Goal: Complete application form: Complete application form

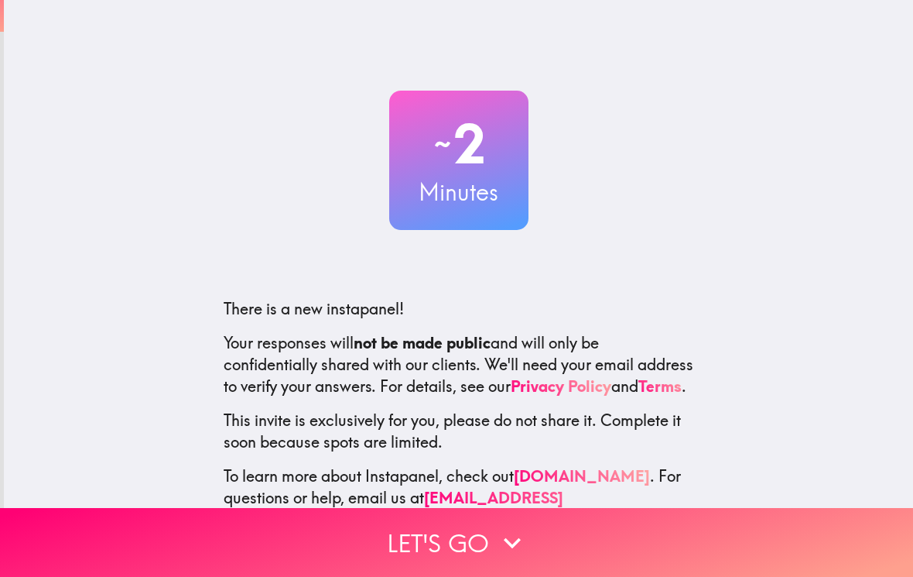
scroll to position [6, 0]
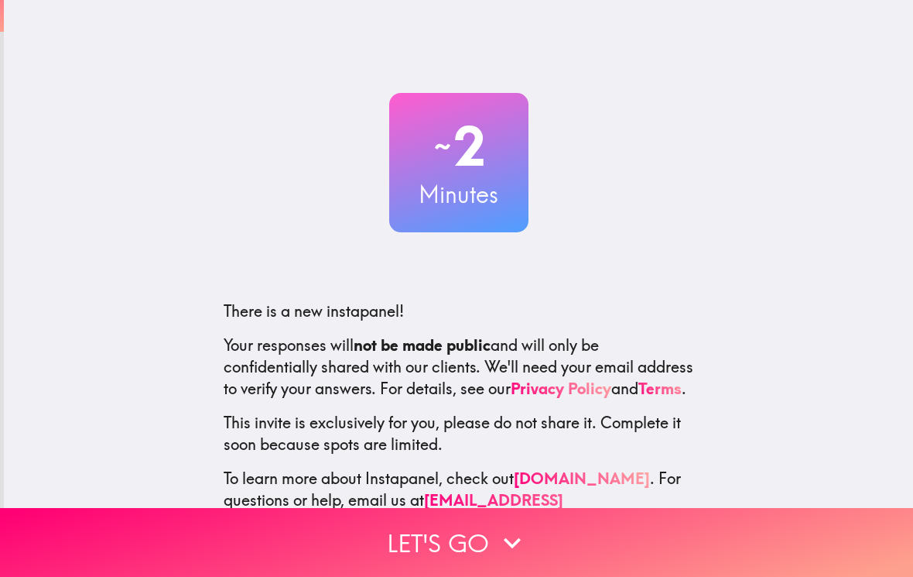
click at [524, 526] on icon "button" at bounding box center [512, 543] width 34 height 34
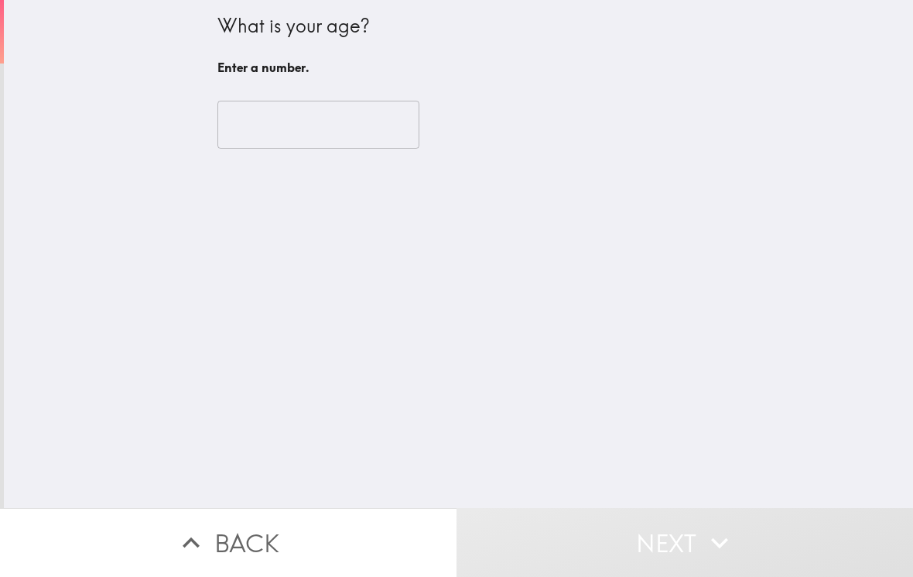
click at [283, 122] on input "number" at bounding box center [318, 125] width 202 height 48
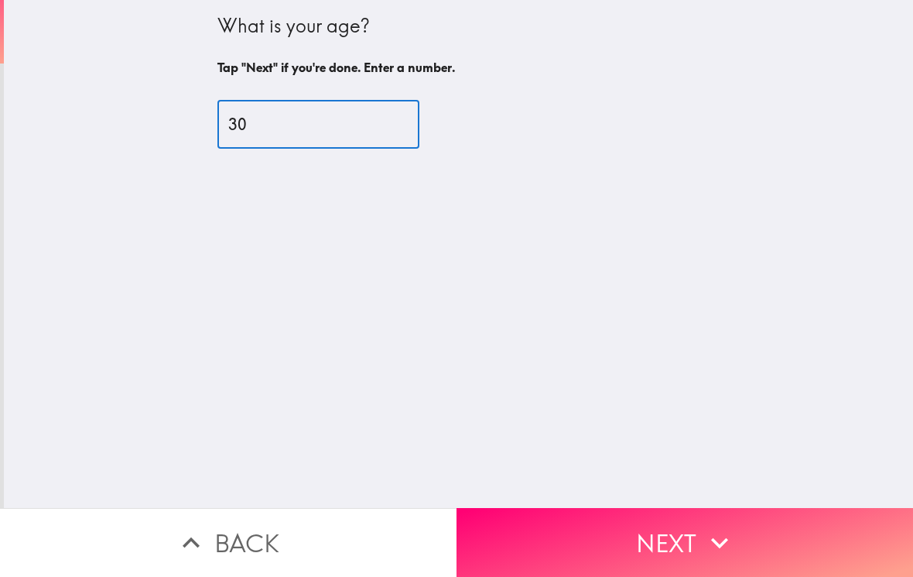
type input "30"
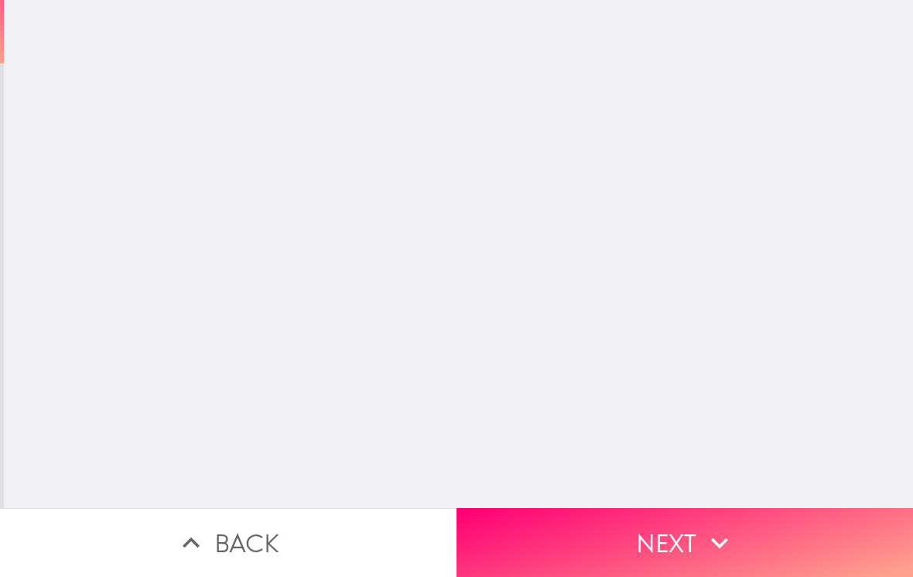
click at [596, 182] on div "What is your age? Tap "Next" if you're done. Enter a number. 30 ​" at bounding box center [458, 254] width 909 height 508
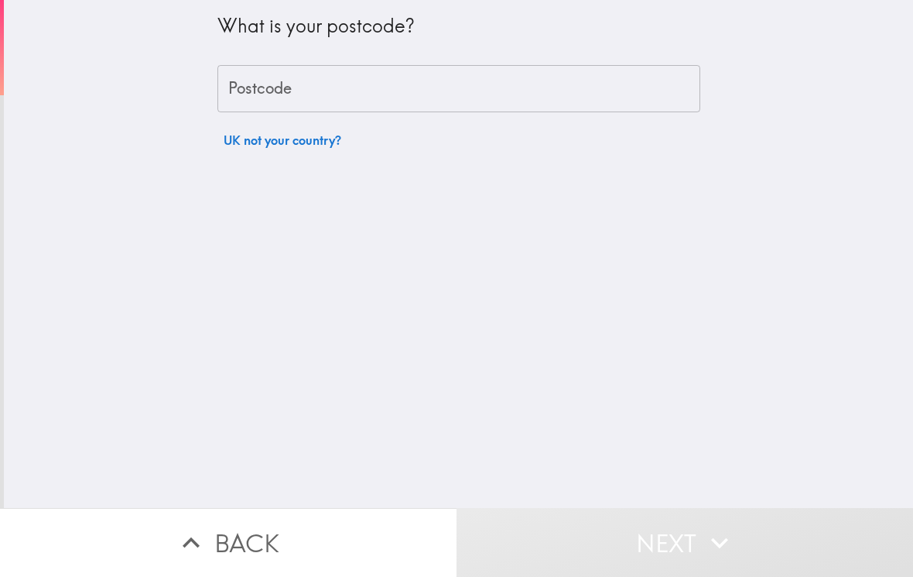
click at [362, 80] on input "Postcode" at bounding box center [458, 89] width 483 height 48
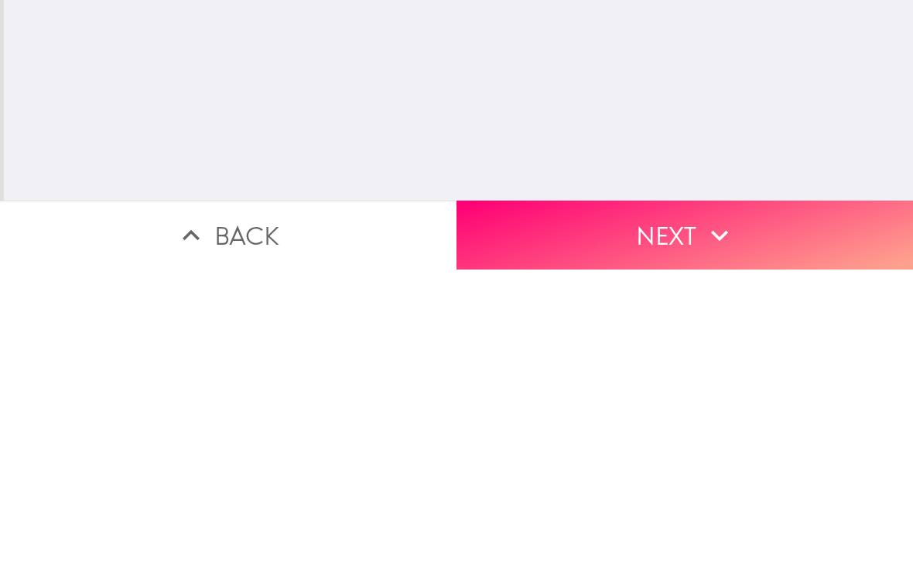
type input "Dn11 0BZ"
click at [507, 152] on div "What is your postcode? Postcode Dn11 0BZ Postcode UK not your country?" at bounding box center [458, 254] width 909 height 508
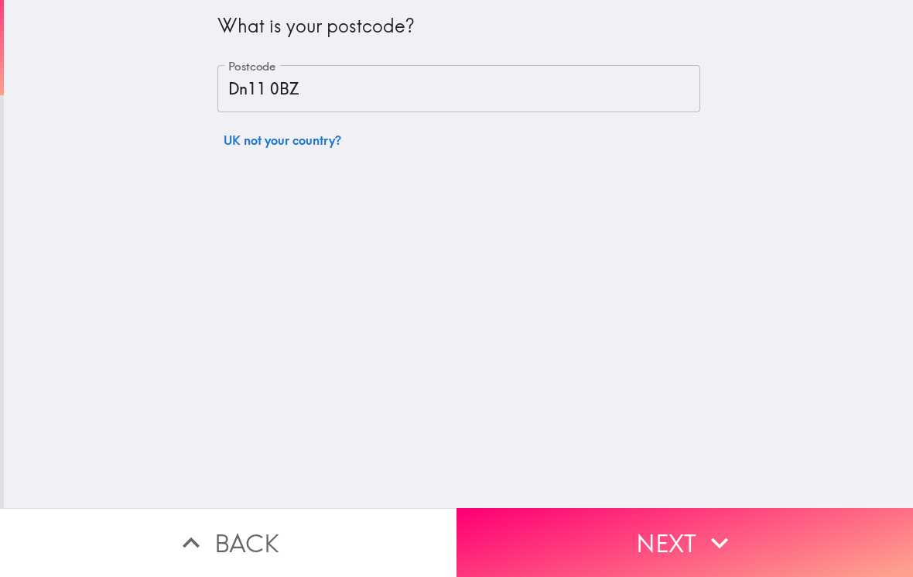
click at [608, 521] on button "Next" at bounding box center [685, 542] width 457 height 69
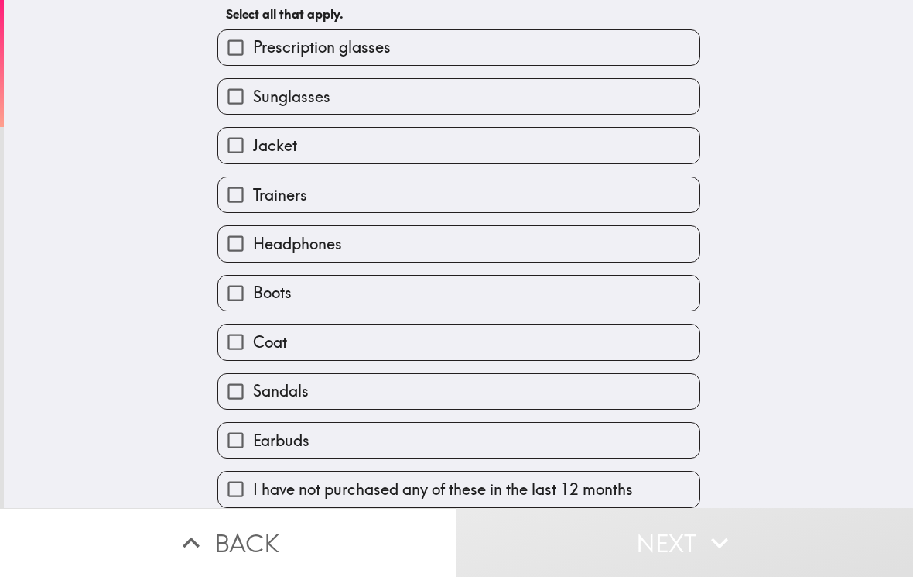
scroll to position [85, 0]
click at [474, 235] on label "Headphones" at bounding box center [458, 243] width 481 height 35
click at [253, 235] on input "Headphones" at bounding box center [235, 243] width 35 height 35
checkbox input "true"
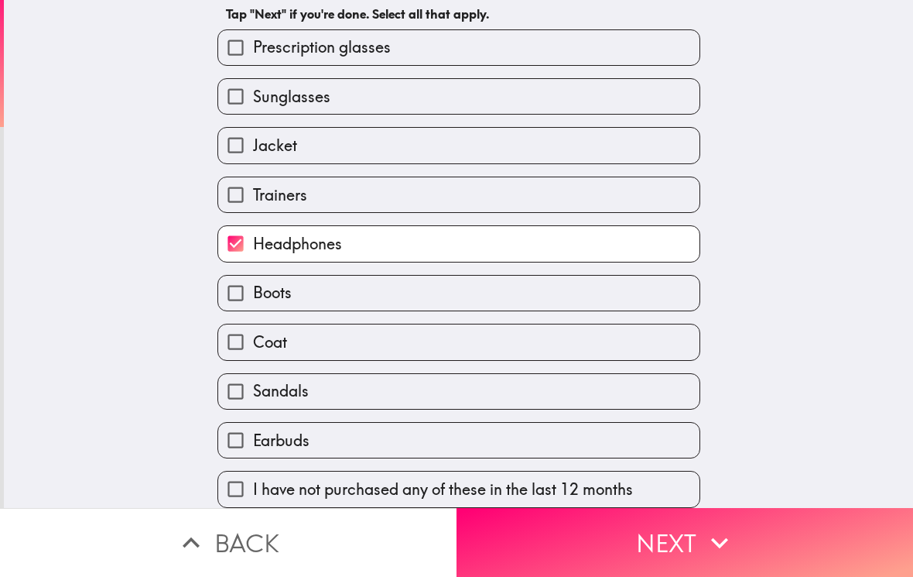
click at [470, 296] on label "Boots" at bounding box center [458, 293] width 481 height 35
click at [253, 296] on input "Boots" at bounding box center [235, 293] width 35 height 35
checkbox input "true"
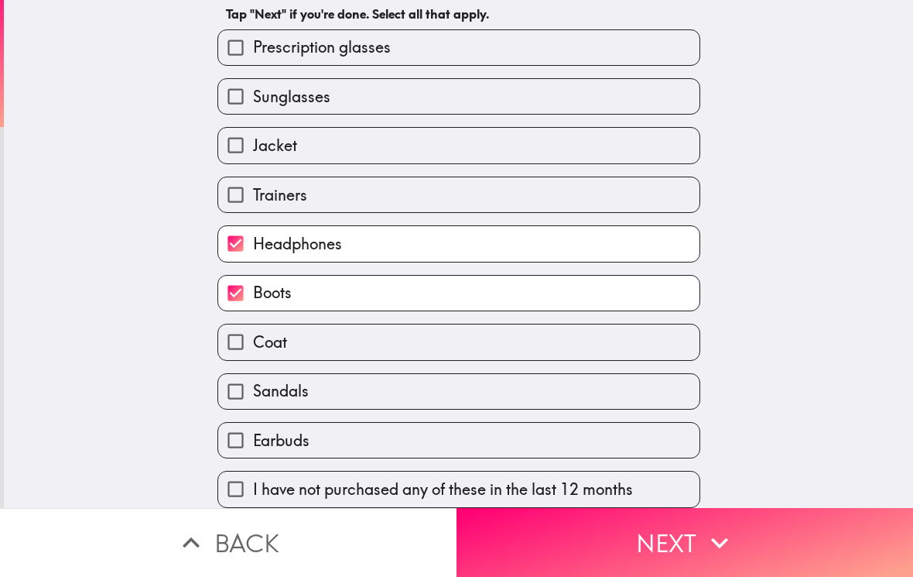
click at [580, 525] on button "Next" at bounding box center [685, 542] width 457 height 69
